Goal: Navigation & Orientation: Find specific page/section

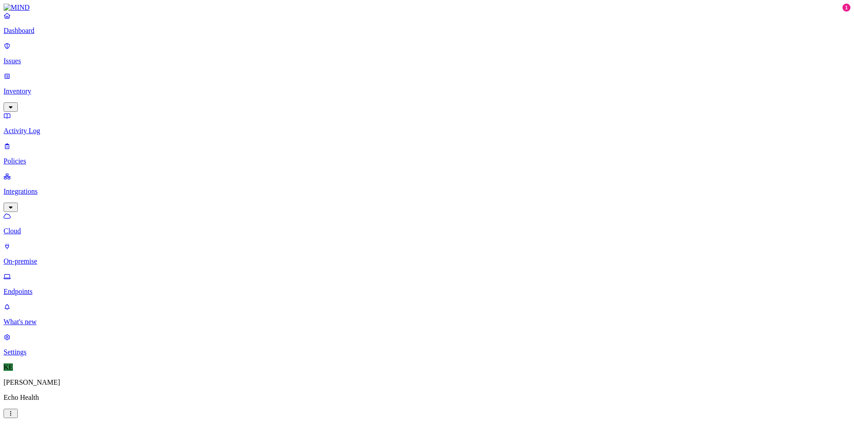
click at [42, 35] on p "Dashboard" at bounding box center [427, 31] width 847 height 8
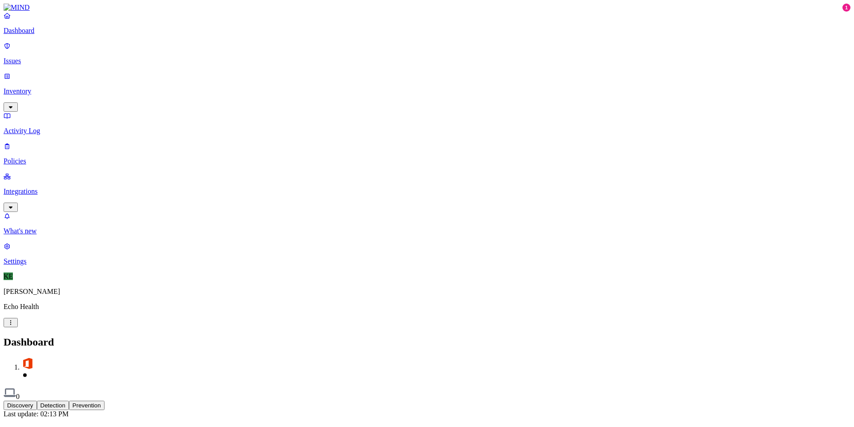
click at [69, 400] on button "Detection" at bounding box center [53, 404] width 32 height 9
drag, startPoint x: 715, startPoint y: 196, endPoint x: 753, endPoint y: 194, distance: 37.9
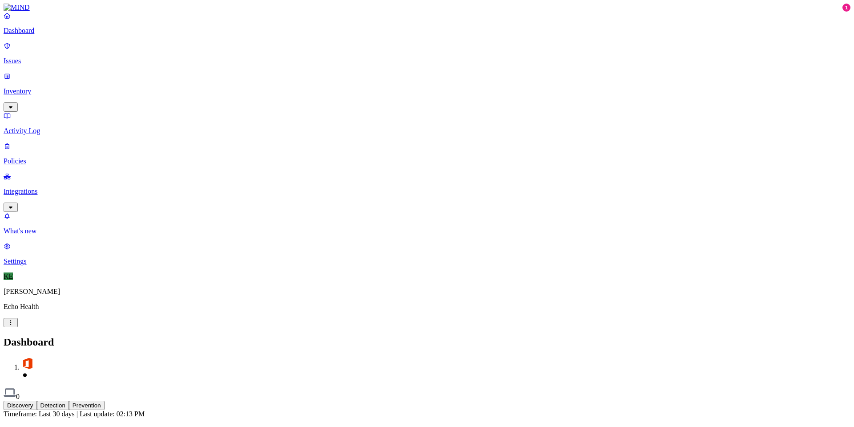
click at [47, 87] on p "Inventory" at bounding box center [427, 91] width 847 height 8
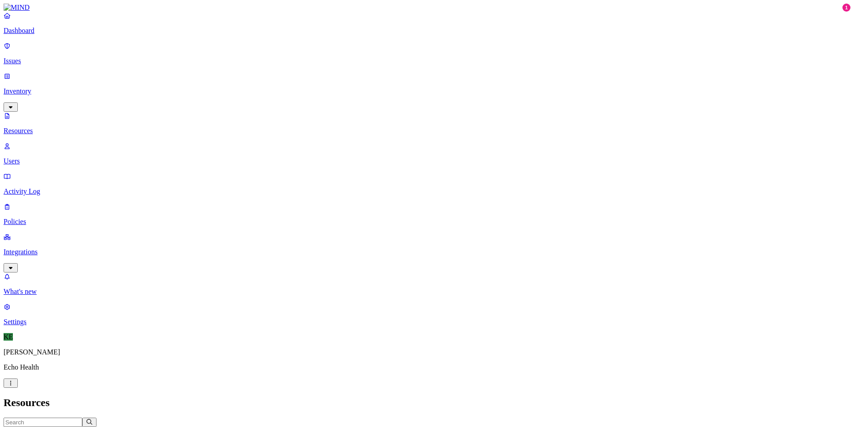
click at [26, 426] on icon "button" at bounding box center [22, 431] width 7 height 6
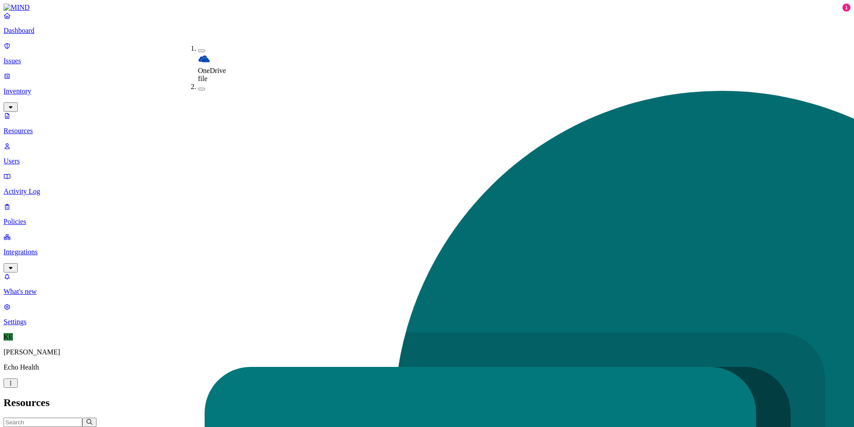
click at [37, 209] on nav "Dashboard Issues Inventory Resources Users Activity Log Policies Integrations W…" at bounding box center [427, 169] width 847 height 314
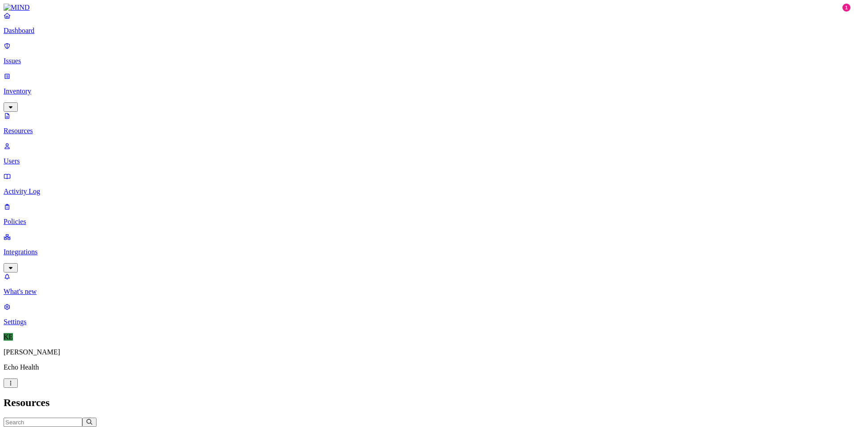
click at [36, 187] on p "Activity Log" at bounding box center [427, 191] width 847 height 8
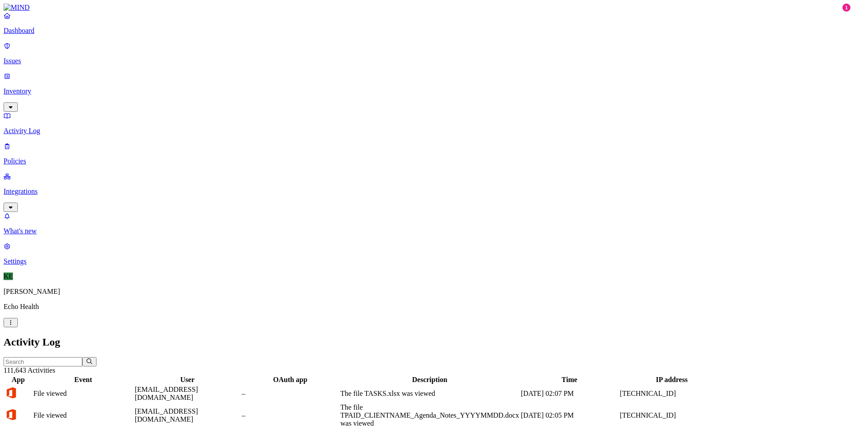
click at [35, 187] on p "Integrations" at bounding box center [427, 191] width 847 height 8
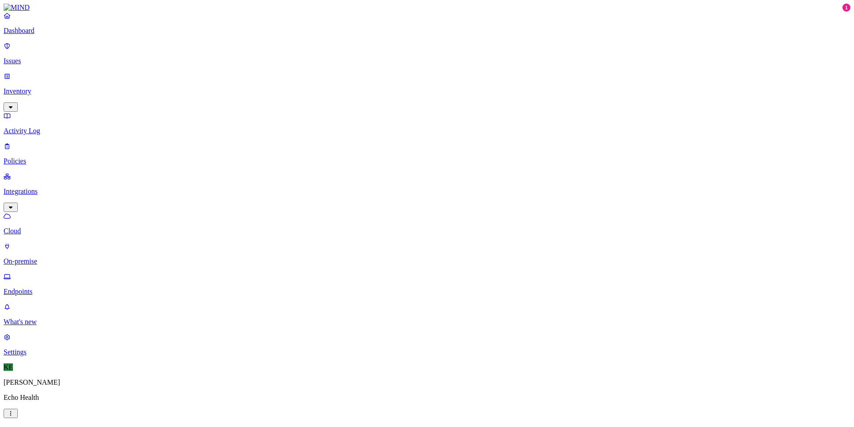
click at [48, 287] on p "Endpoints" at bounding box center [427, 291] width 847 height 8
